Goal: Transaction & Acquisition: Purchase product/service

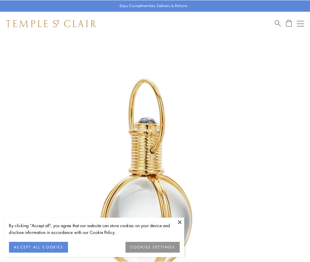
scroll to position [154, 0]
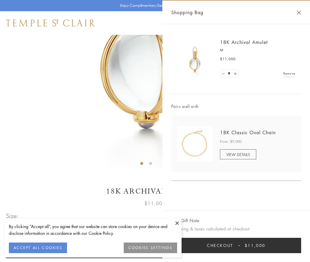
click at [236, 245] on button "Checkout $11,000" at bounding box center [236, 245] width 130 height 15
